Goal: Task Accomplishment & Management: Complete application form

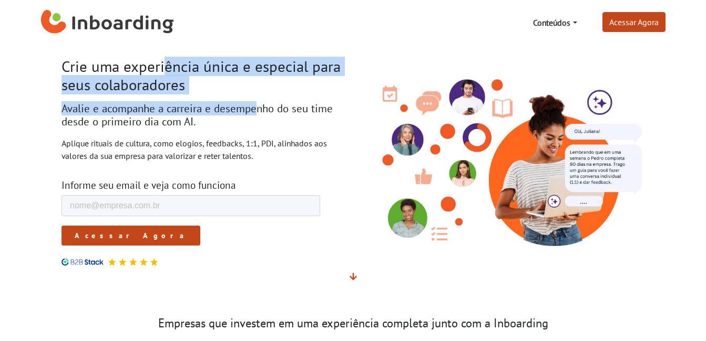
drag, startPoint x: 60, startPoint y: 68, endPoint x: 181, endPoint y: 95, distance: 123.9
click at [181, 95] on div "Crie uma experiência única e especial para seus colaboradores Avalie e acompanh…" at bounding box center [203, 162] width 299 height 209
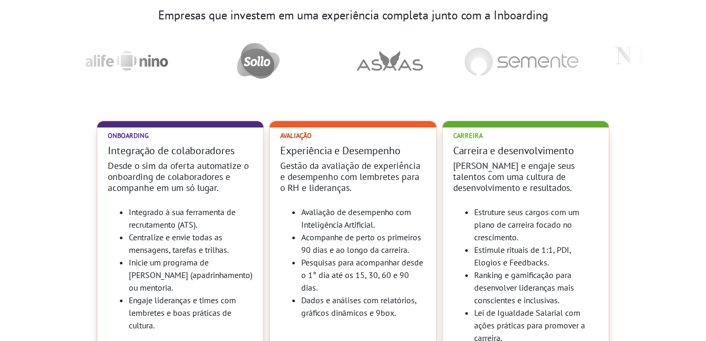
scroll to position [315, 0]
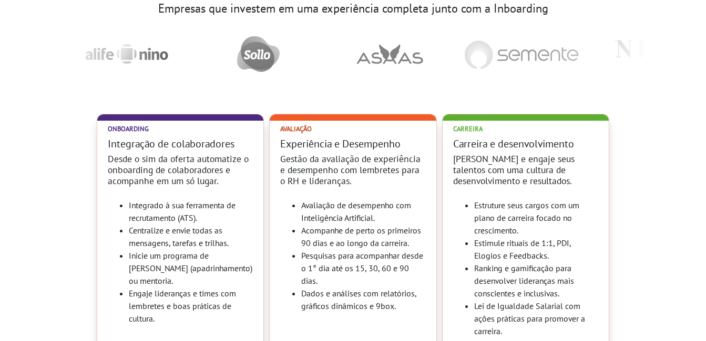
click at [206, 313] on li "Engaje lideranças e times com lembretes e boas práticas de cultura." at bounding box center [191, 306] width 124 height 38
drag, startPoint x: 206, startPoint y: 313, endPoint x: 364, endPoint y: 183, distance: 203.7
click at [364, 183] on div "Avaliação Experiência e Desempenho Gestão da avaliação de experiência e desempe…" at bounding box center [353, 246] width 166 height 263
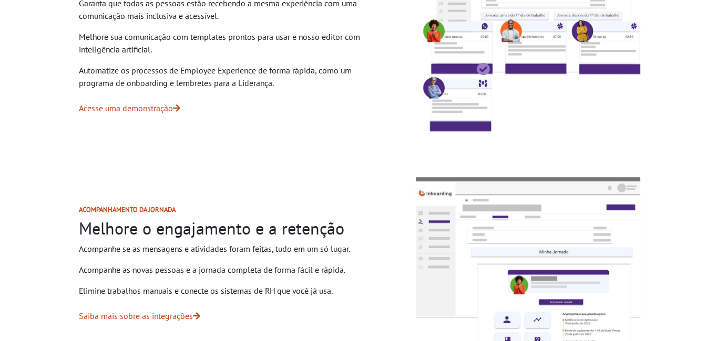
scroll to position [473, 0]
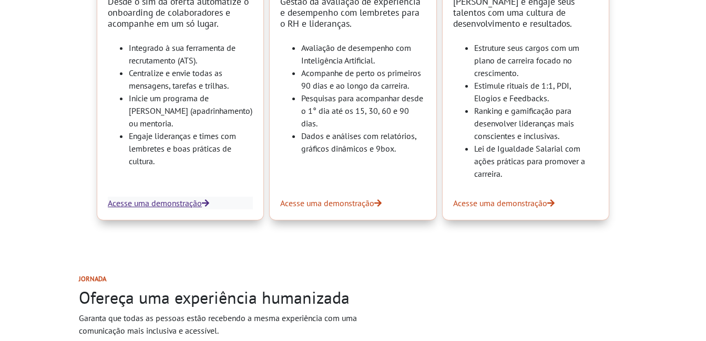
click at [192, 203] on link "Acesse uma demonstração" at bounding box center [180, 203] width 145 height 13
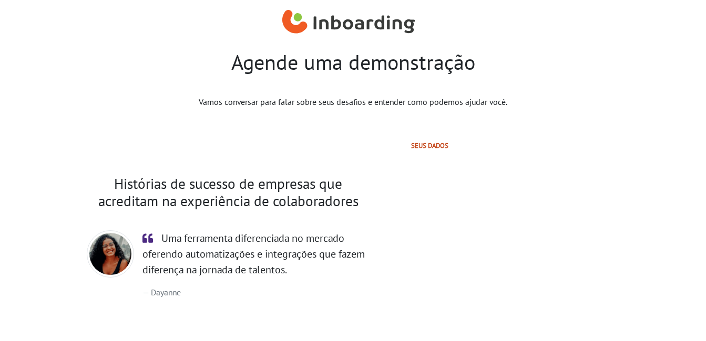
select select "BR"
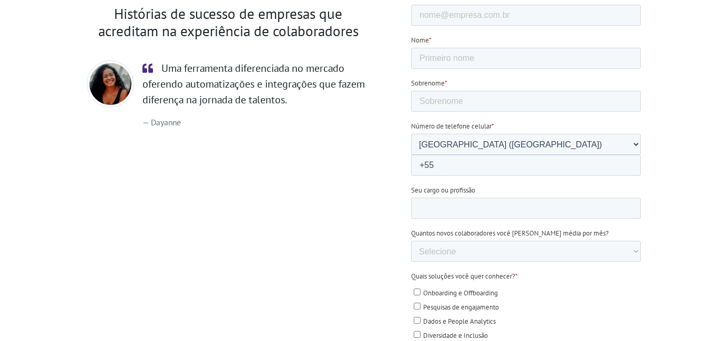
scroll to position [33, 0]
